Goal: Navigation & Orientation: Find specific page/section

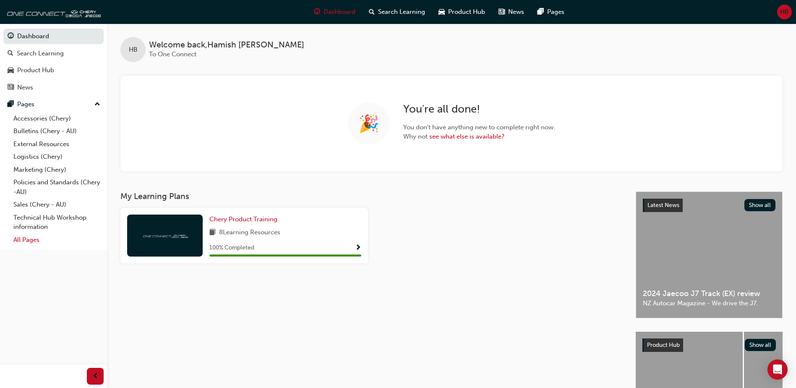
click at [26, 241] on link "All Pages" at bounding box center [57, 239] width 94 height 13
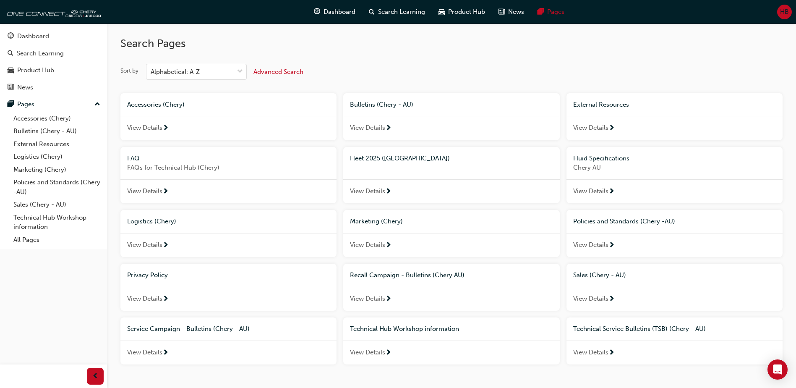
click at [384, 190] on span "View Details" at bounding box center [367, 191] width 35 height 10
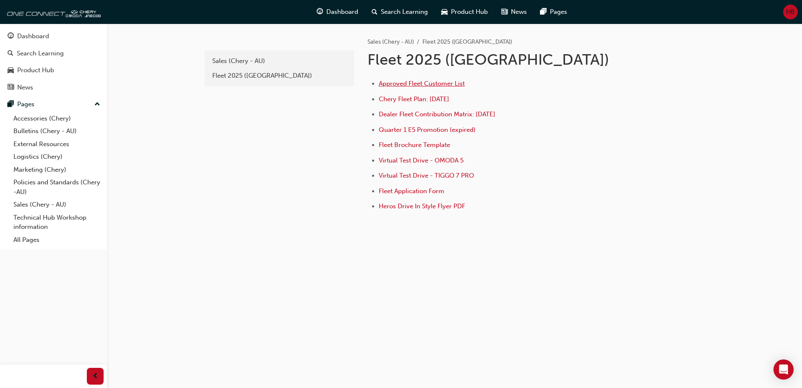
click at [428, 83] on span "Approved Fleet Customer List" at bounding box center [422, 84] width 86 height 8
